Goal: Task Accomplishment & Management: Manage account settings

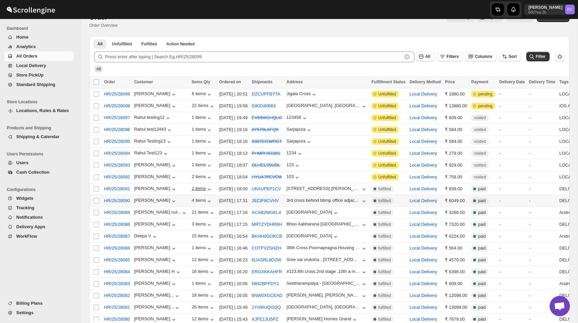
scroll to position [15, 0]
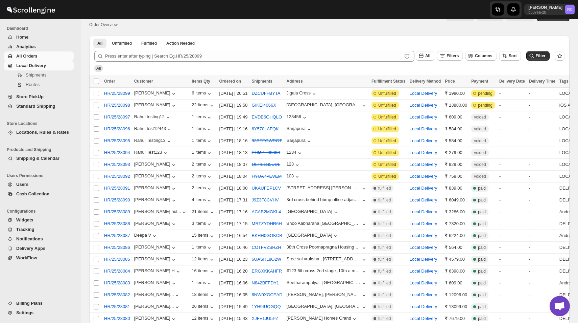
click at [39, 65] on span "Local Delivery" at bounding box center [31, 65] width 30 height 5
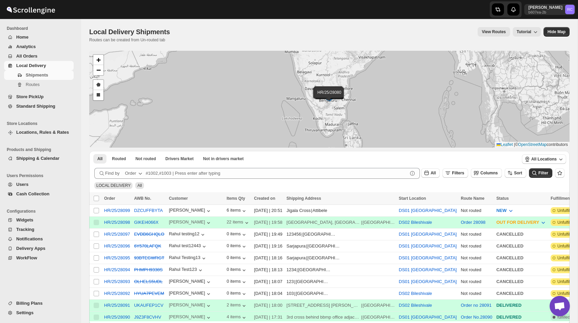
click at [29, 216] on button "Widgets" at bounding box center [39, 219] width 70 height 9
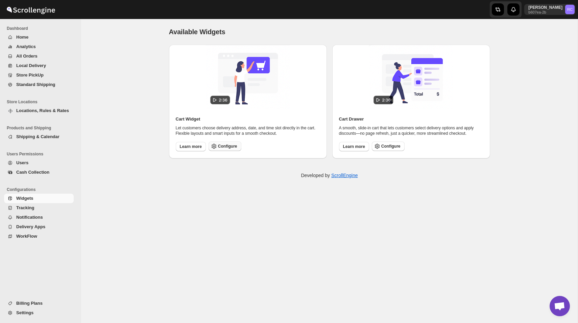
click at [229, 145] on span "Configure" at bounding box center [227, 145] width 19 height 5
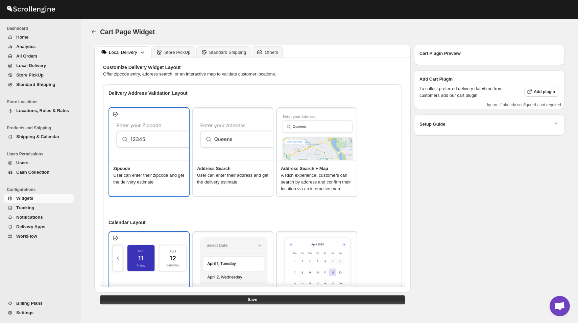
type textarea "Enter Your Zip Code"
type textarea "ZIP Code"
type textarea "Check"
type textarea "<span style="color: #328616; font-weight: bold;"> Drop the pin at your exact de…"
type textarea "Type address to search"
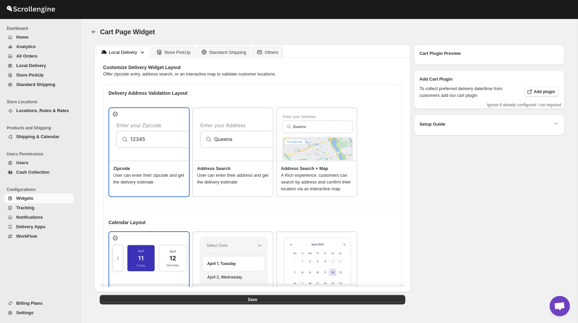
type textarea "Your order will be delivered to this location."
type textarea "Sorry, we don't deliver here yet."
type textarea "Select a date."
type textarea "Select preferred time slot."
type textarea "Below items are not available for Local Delivery"
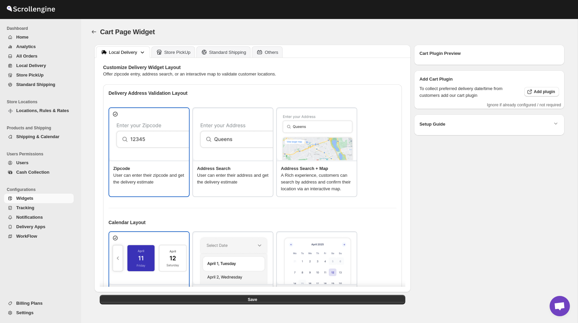
type textarea "Change delivery method or remove these products to continue"
type textarea "Below items are out of stock"
type textarea "Please remove out of stock product from cart to continue."
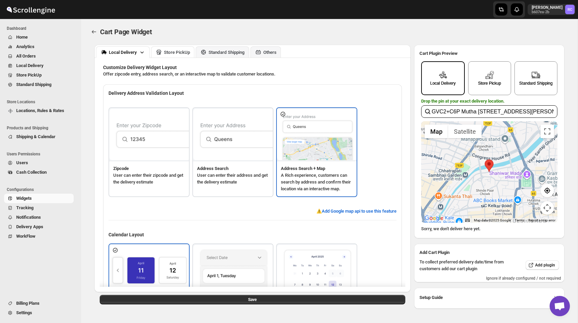
click at [177, 53] on div "Store PickUp" at bounding box center [177, 52] width 26 height 5
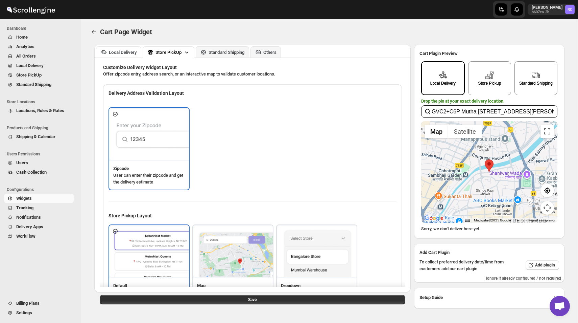
click at [123, 49] on div "Local Delivery" at bounding box center [118, 52] width 37 height 7
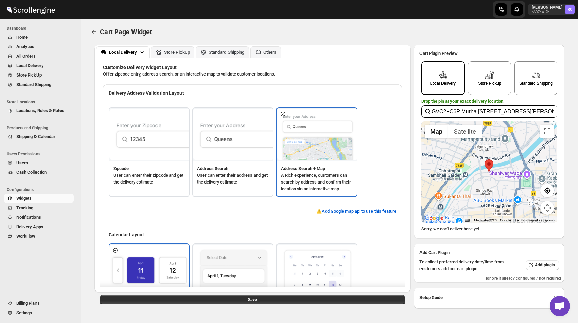
click at [159, 172] on p "User can enter their zipcode and get the delivery estimate" at bounding box center [149, 179] width 72 height 14
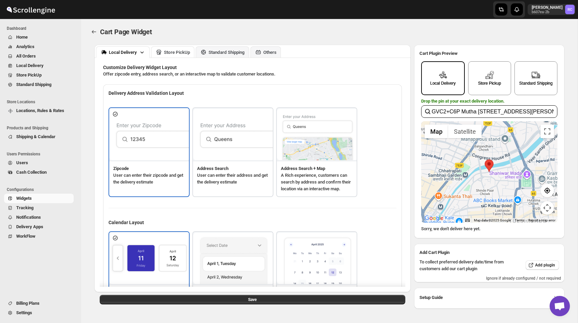
click at [178, 50] on div "Store PickUp" at bounding box center [177, 52] width 26 height 5
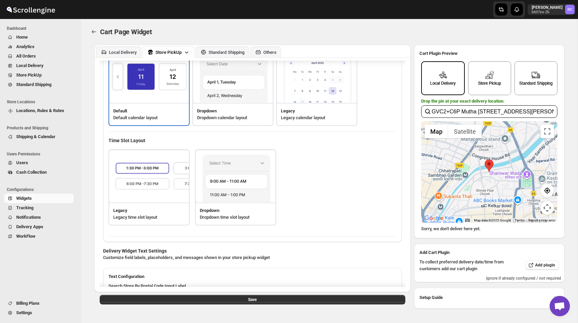
scroll to position [308, 0]
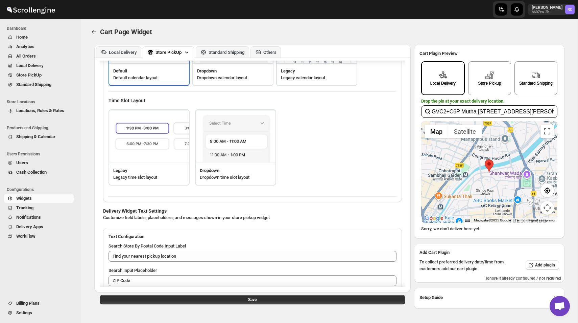
click at [362, 34] on div "Cart Page Widget" at bounding box center [335, 31] width 470 height 9
click at [125, 47] on button "Local Delivery" at bounding box center [118, 51] width 45 height 11
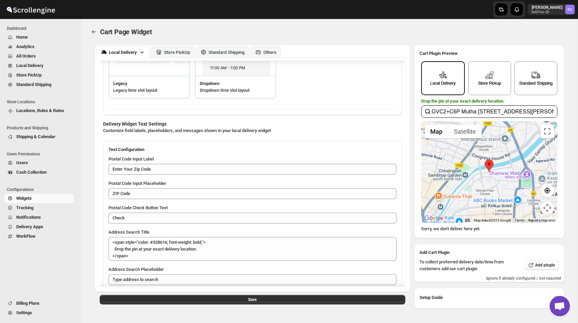
scroll to position [1, 0]
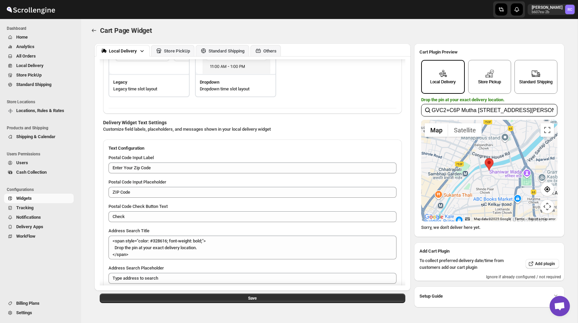
click at [49, 110] on span "Locations, Rules & Rates" at bounding box center [40, 110] width 48 height 5
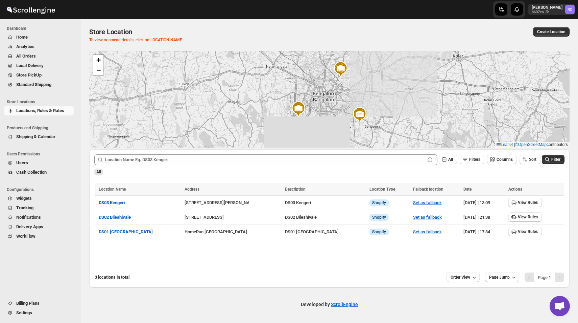
click at [52, 134] on span "Shipping & Calendar" at bounding box center [44, 136] width 56 height 7
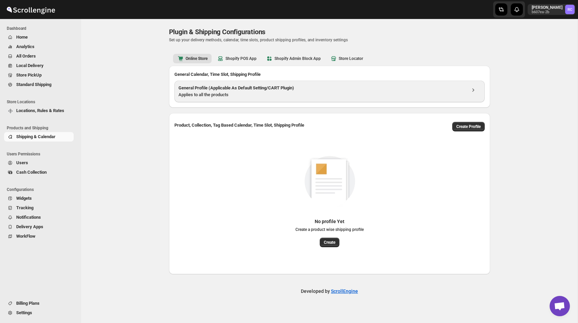
click at [295, 89] on h3 "General Profile (Applicable As Default Setting/CART Plugin)" at bounding box center [322, 88] width 287 height 7
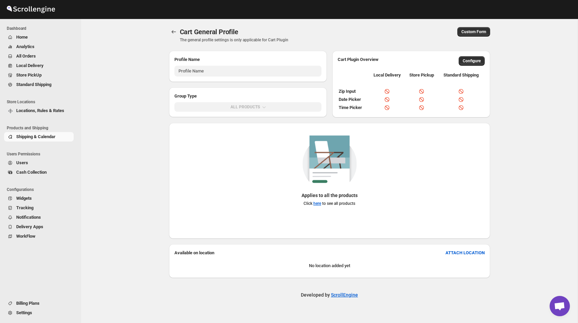
type input "General Profile (Applicable for CART Plugin)"
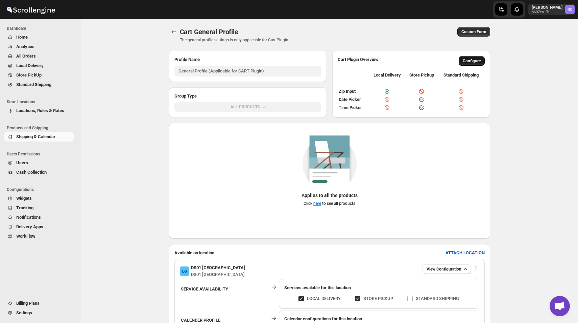
click at [468, 60] on span "Configure" at bounding box center [472, 60] width 18 height 5
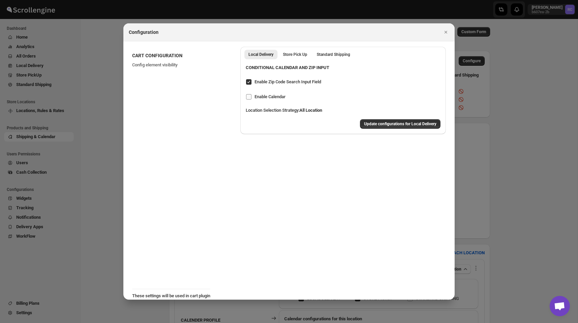
click at [268, 98] on span "Enable Calendar" at bounding box center [270, 96] width 31 height 5
click at [252, 98] on input "Enable Calendar" at bounding box center [248, 96] width 5 height 5
checkbox input "true"
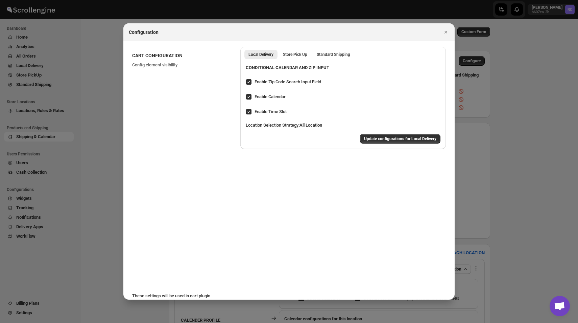
click at [268, 112] on span "Enable Time Slot" at bounding box center [271, 111] width 32 height 5
click at [252, 112] on input "Enable Time Slot" at bounding box center [248, 111] width 5 height 5
checkbox input "false"
click at [384, 139] on span "Update configurations for Local Delivery" at bounding box center [400, 138] width 72 height 5
